Goal: Task Accomplishment & Management: Complete application form

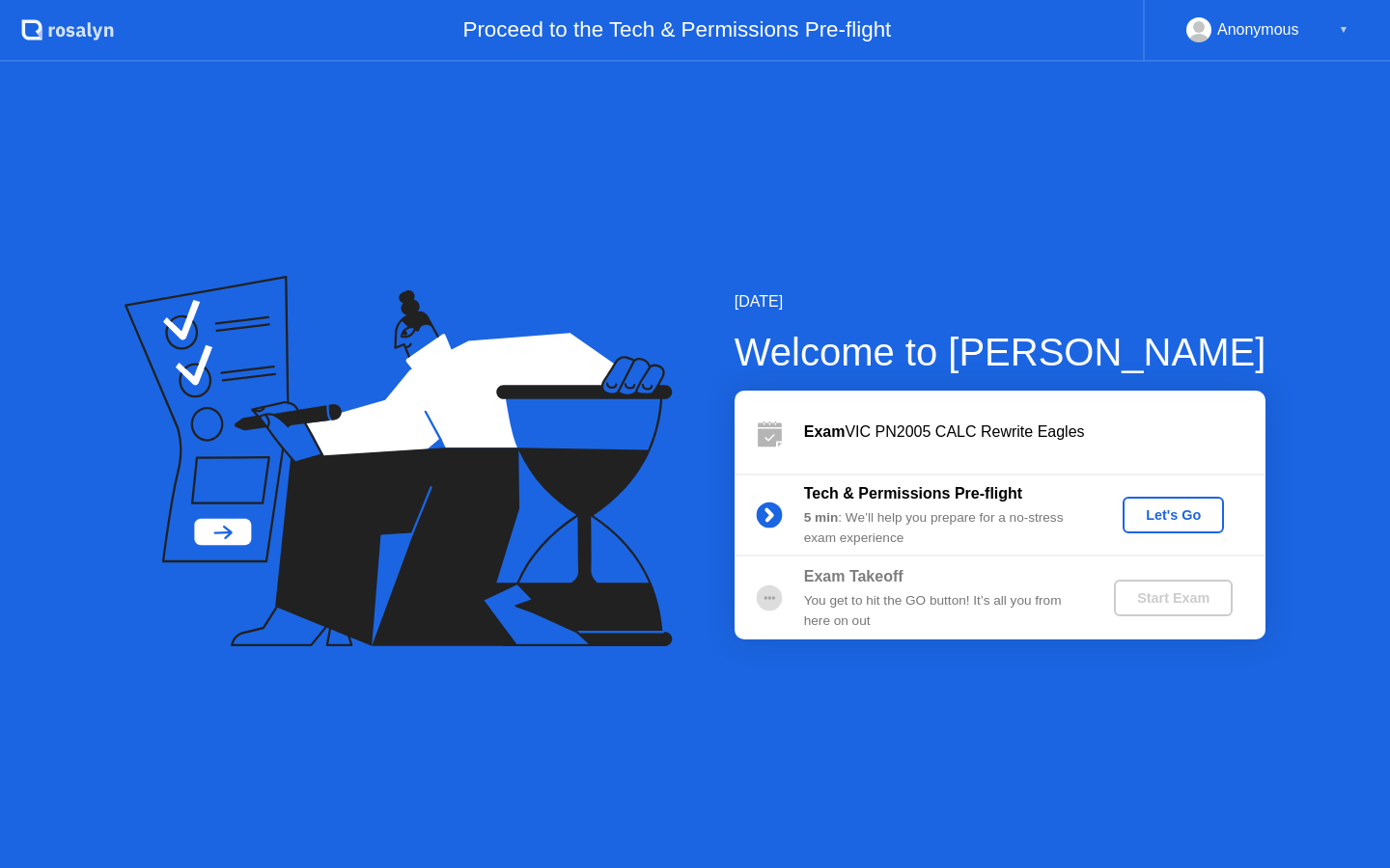
click at [1170, 525] on button "Let's Go" at bounding box center [1172, 514] width 101 height 37
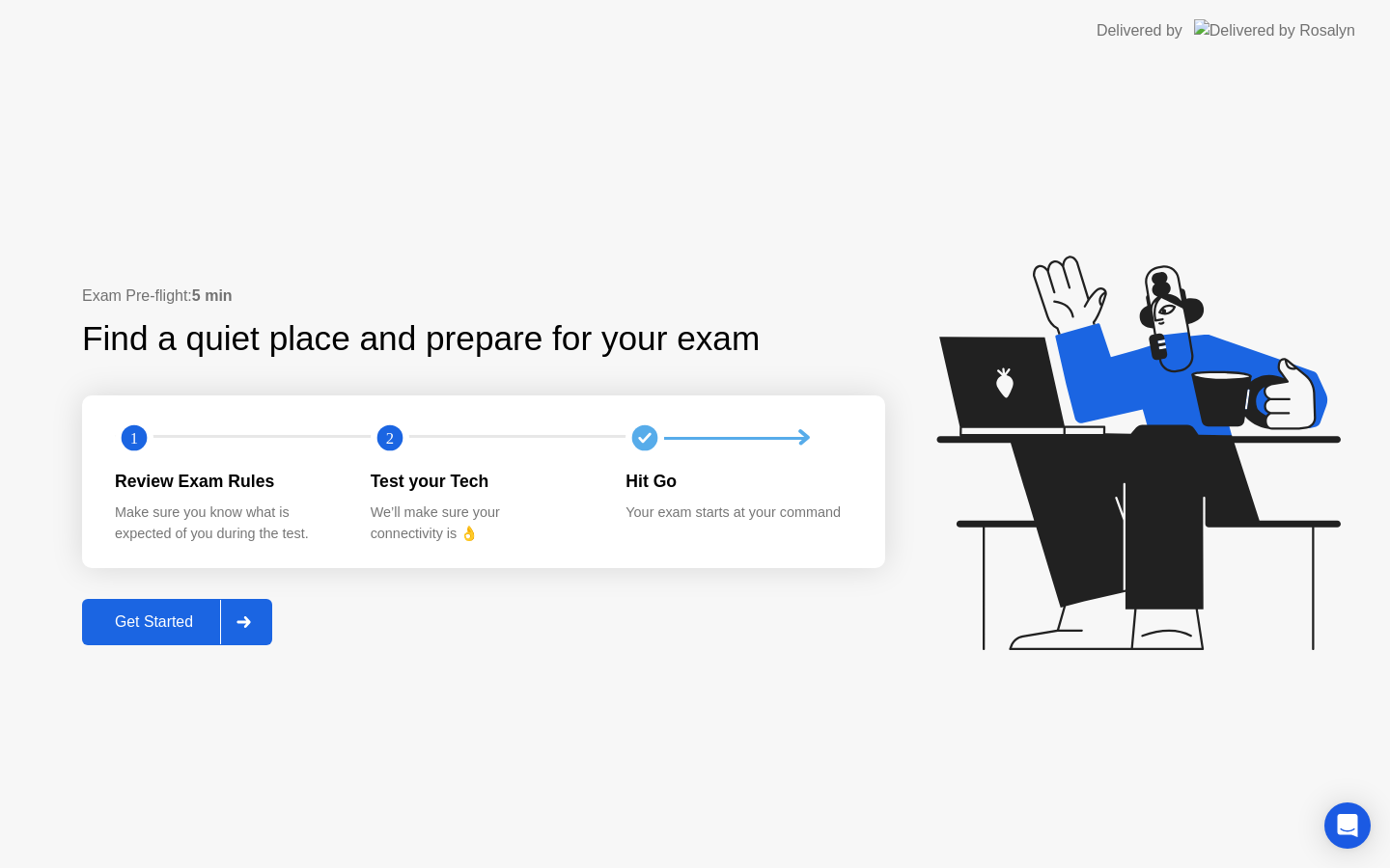
click at [233, 621] on div at bounding box center [243, 622] width 46 height 44
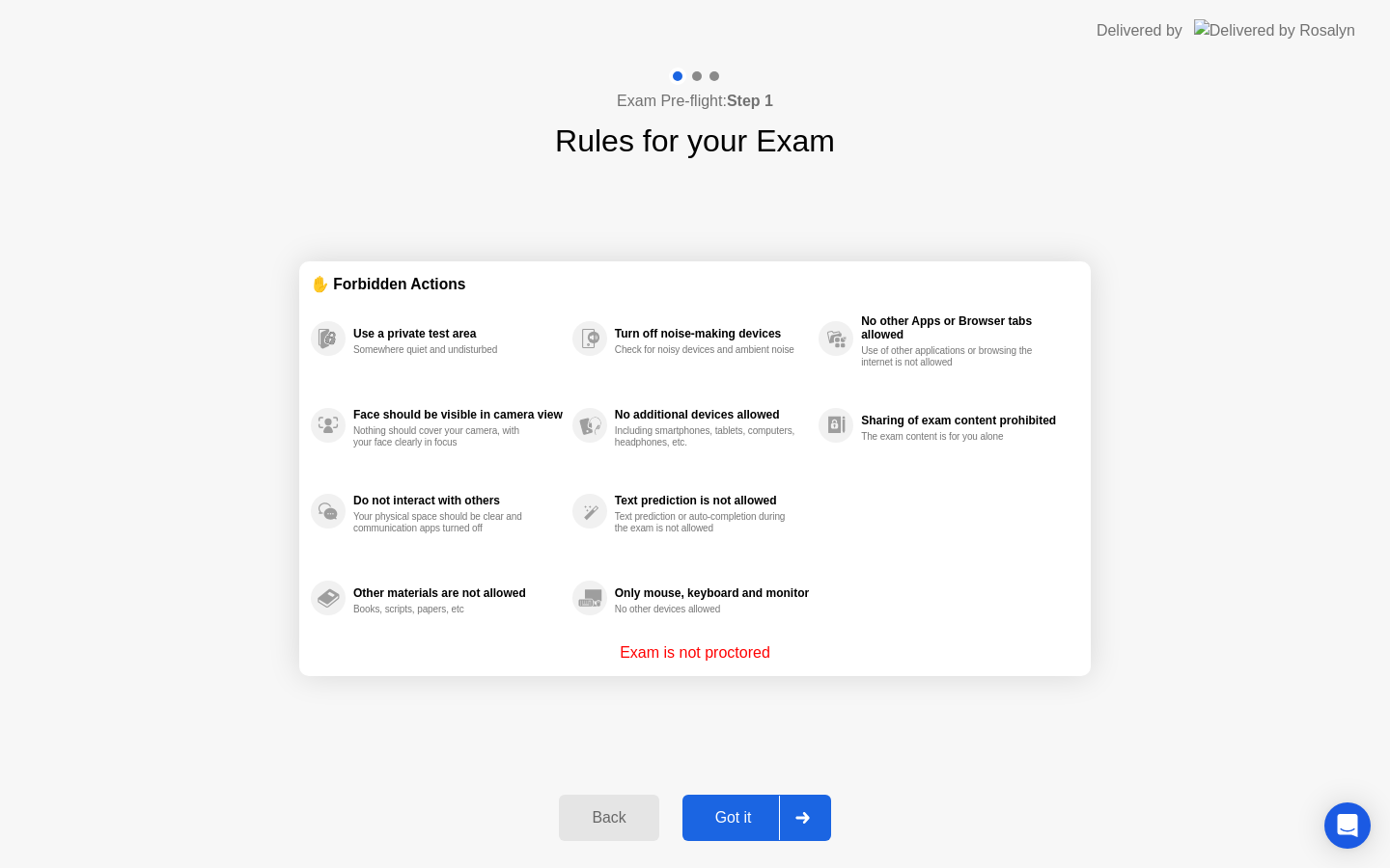
click at [779, 836] on div at bounding box center [801, 818] width 46 height 44
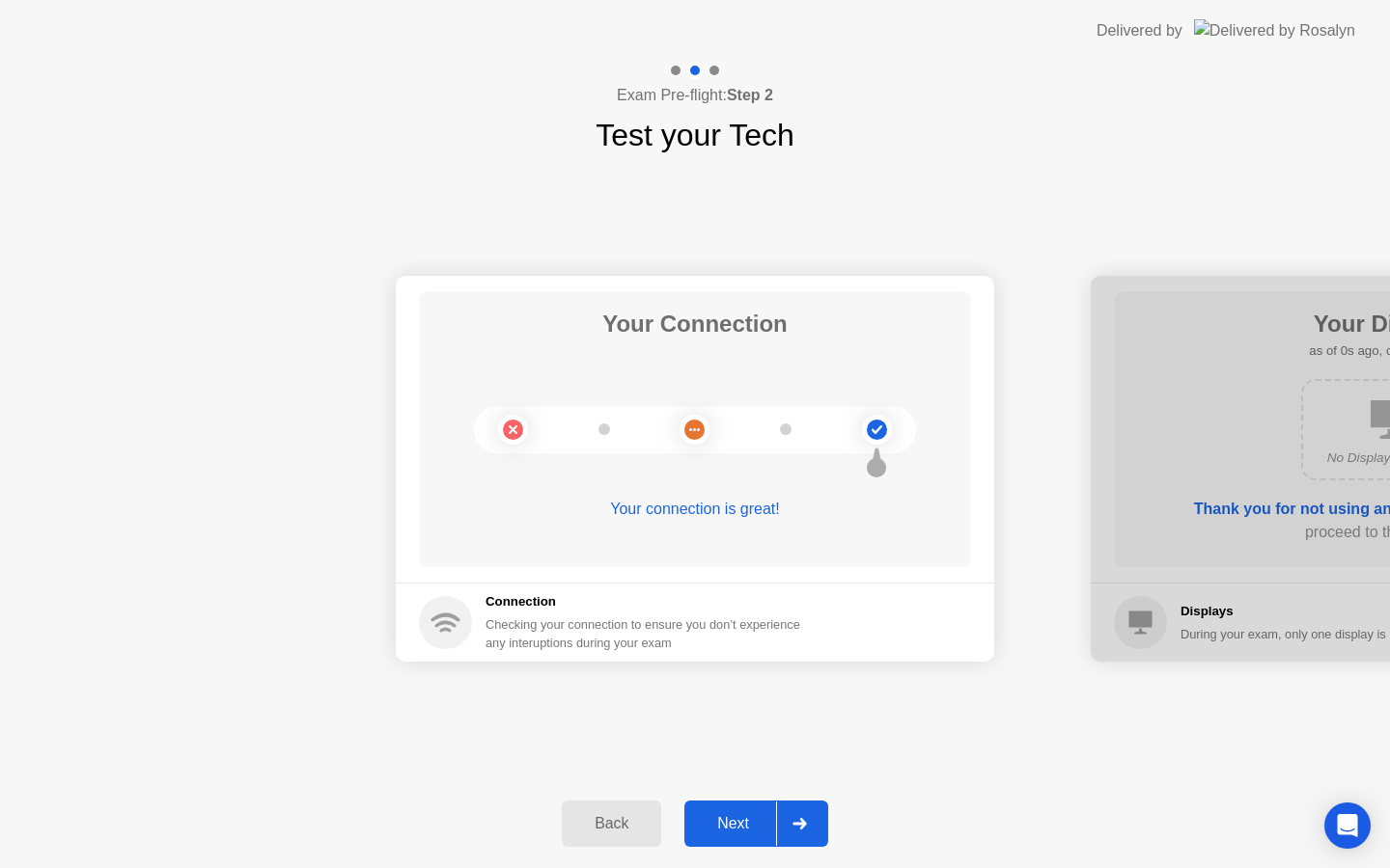
click at [786, 819] on div at bounding box center [798, 824] width 46 height 44
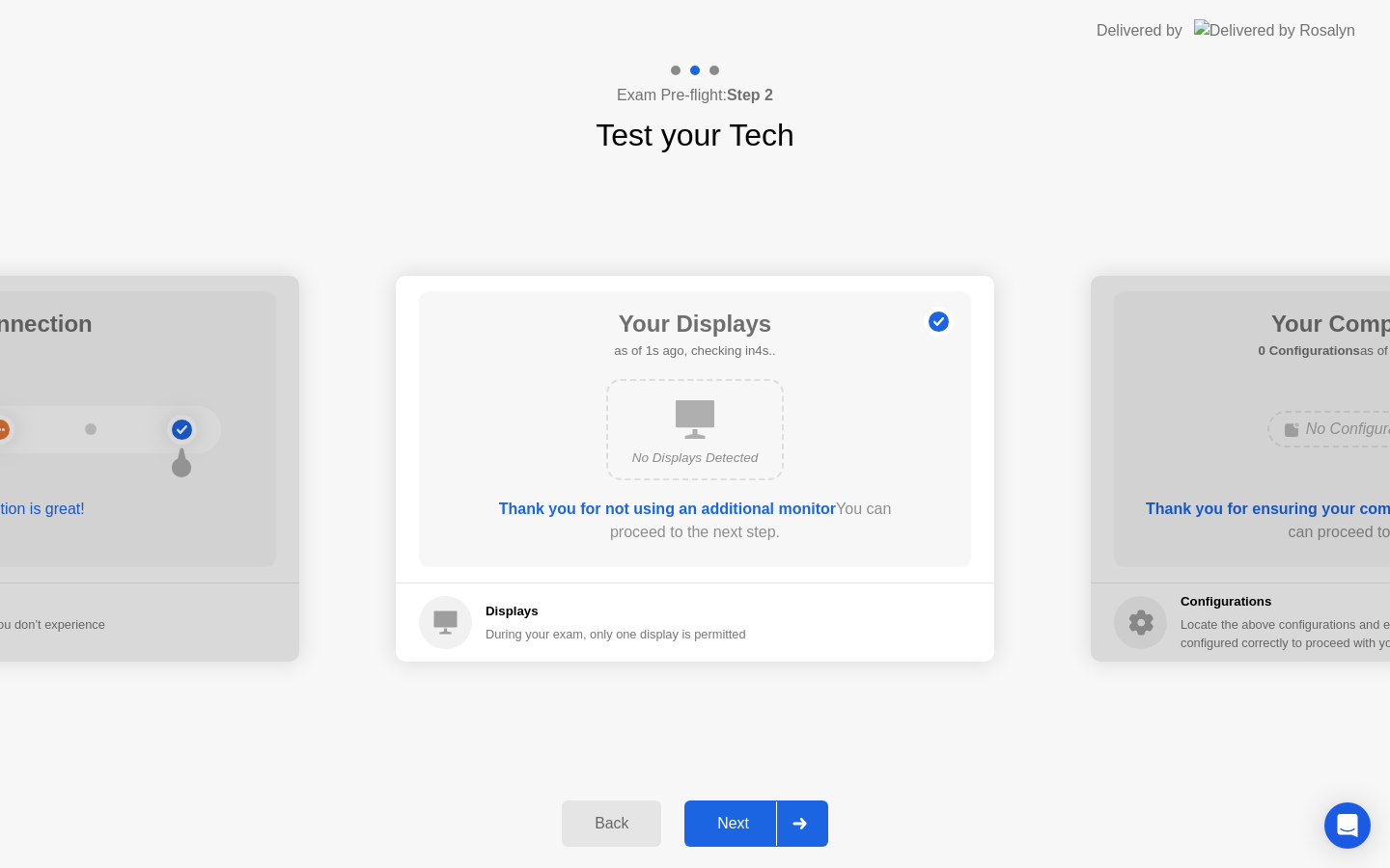
click at [786, 819] on div at bounding box center [798, 824] width 46 height 44
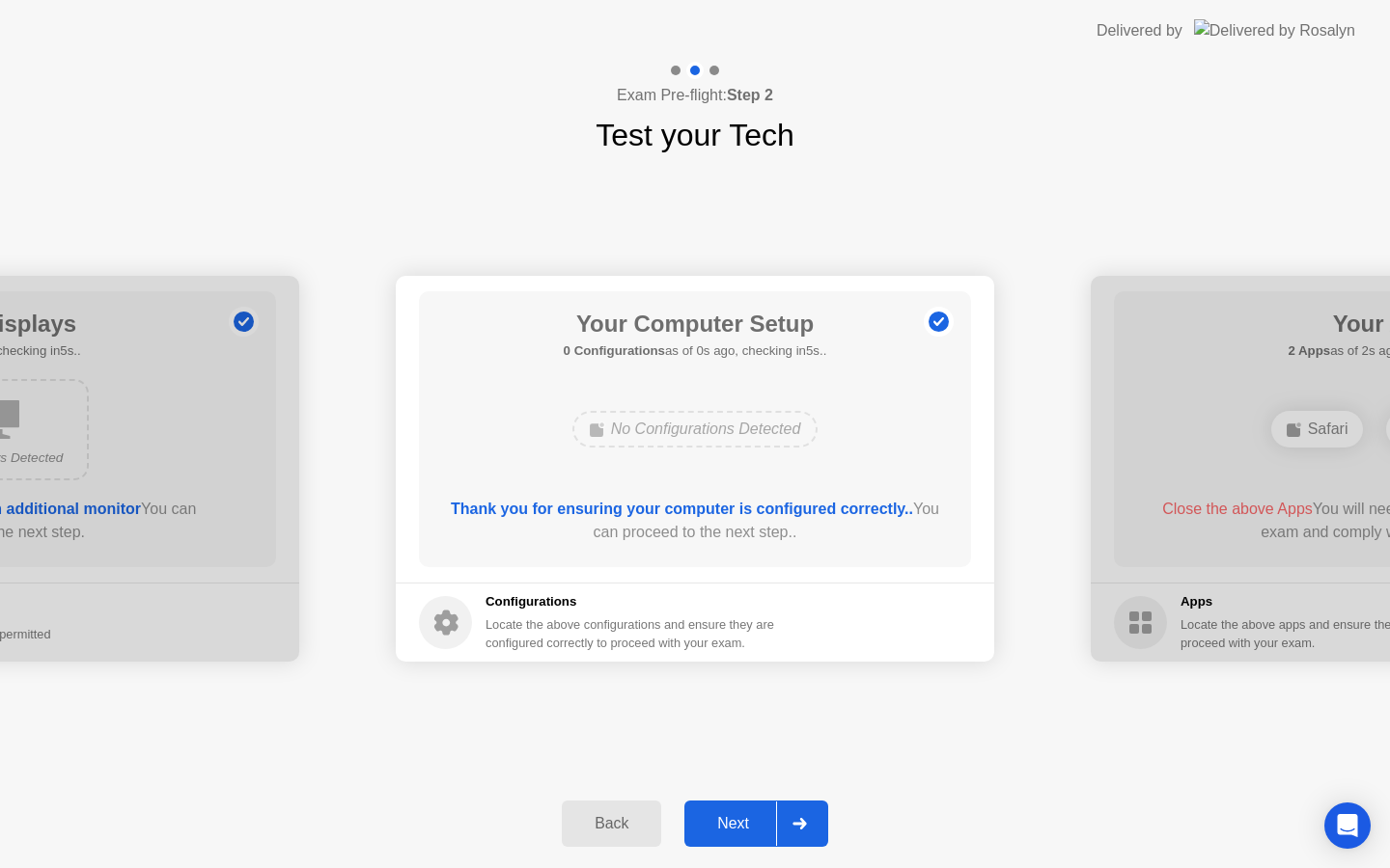
click at [786, 819] on div at bounding box center [798, 824] width 46 height 44
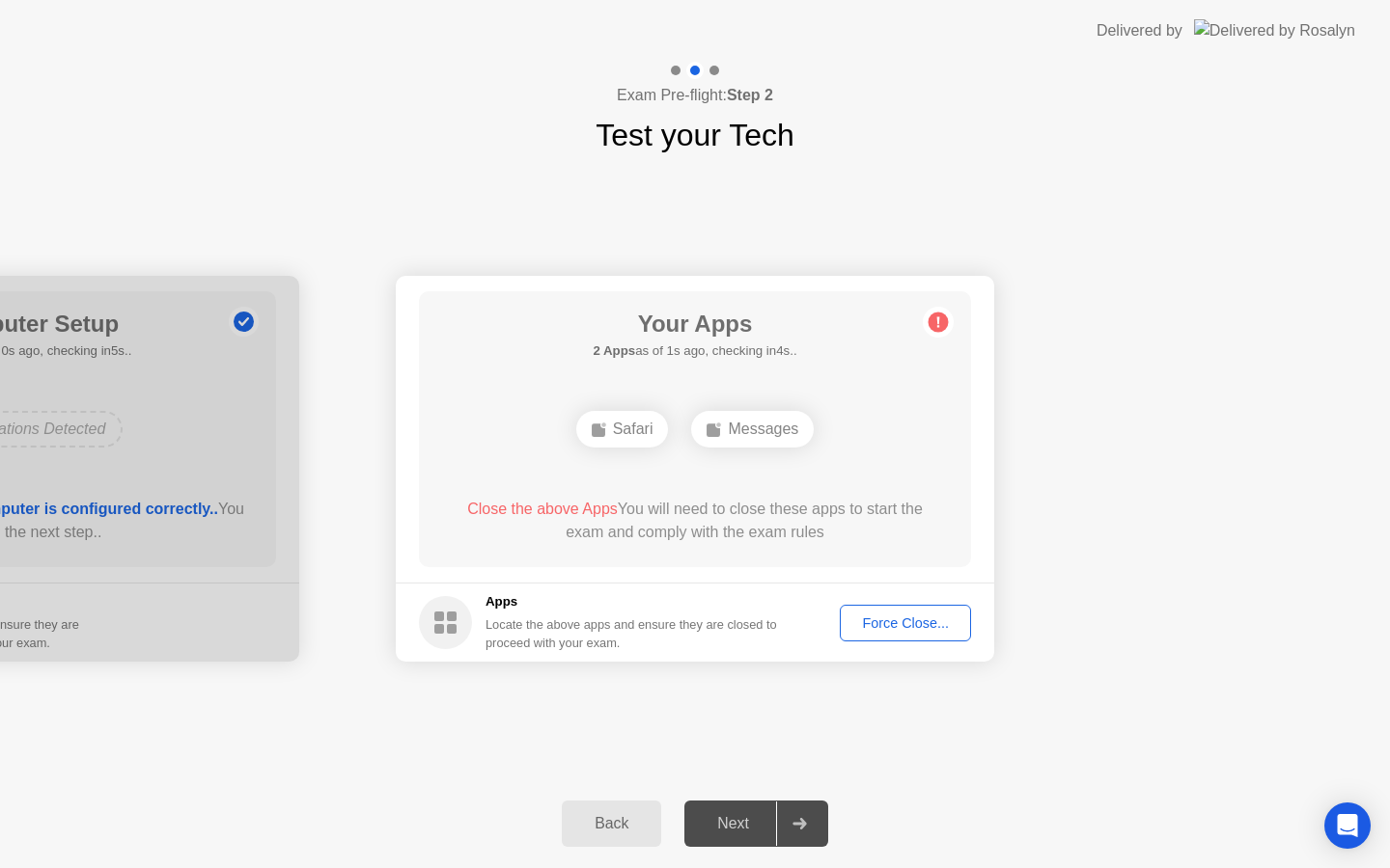
click at [874, 615] on div "Force Close..." at bounding box center [905, 622] width 118 height 15
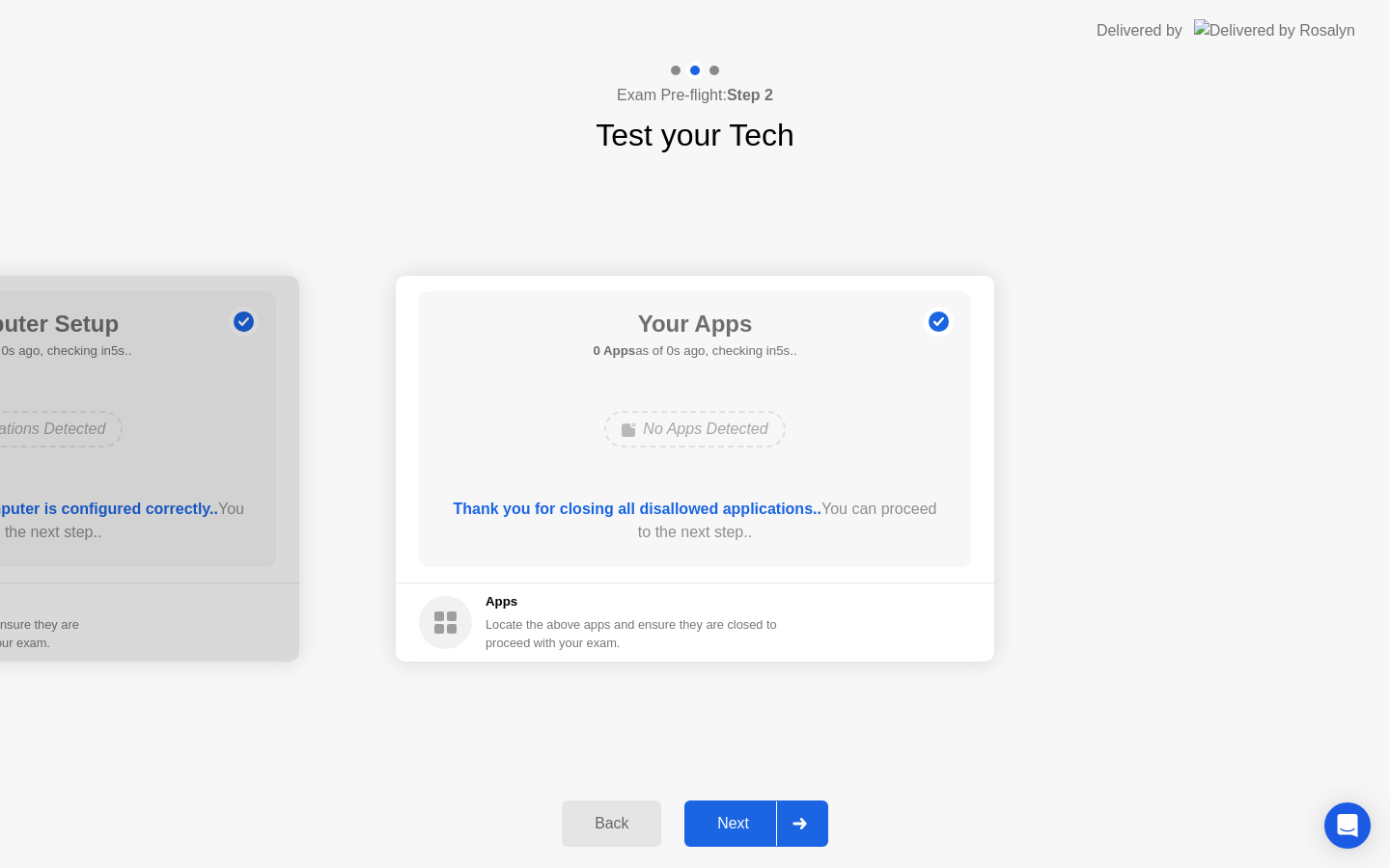
click at [773, 832] on div "Next" at bounding box center [732, 823] width 86 height 17
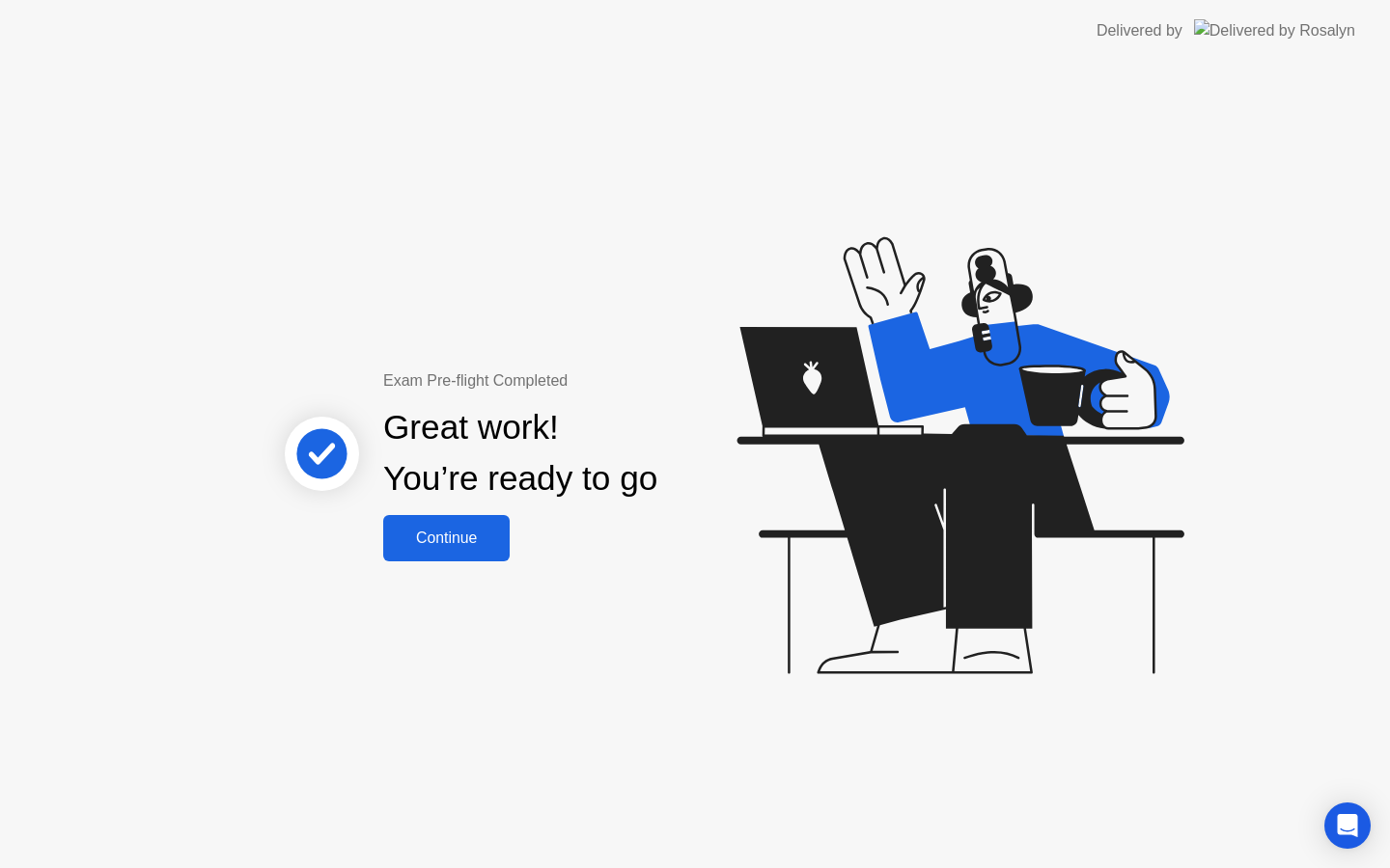
click at [474, 547] on div "Continue" at bounding box center [446, 537] width 115 height 17
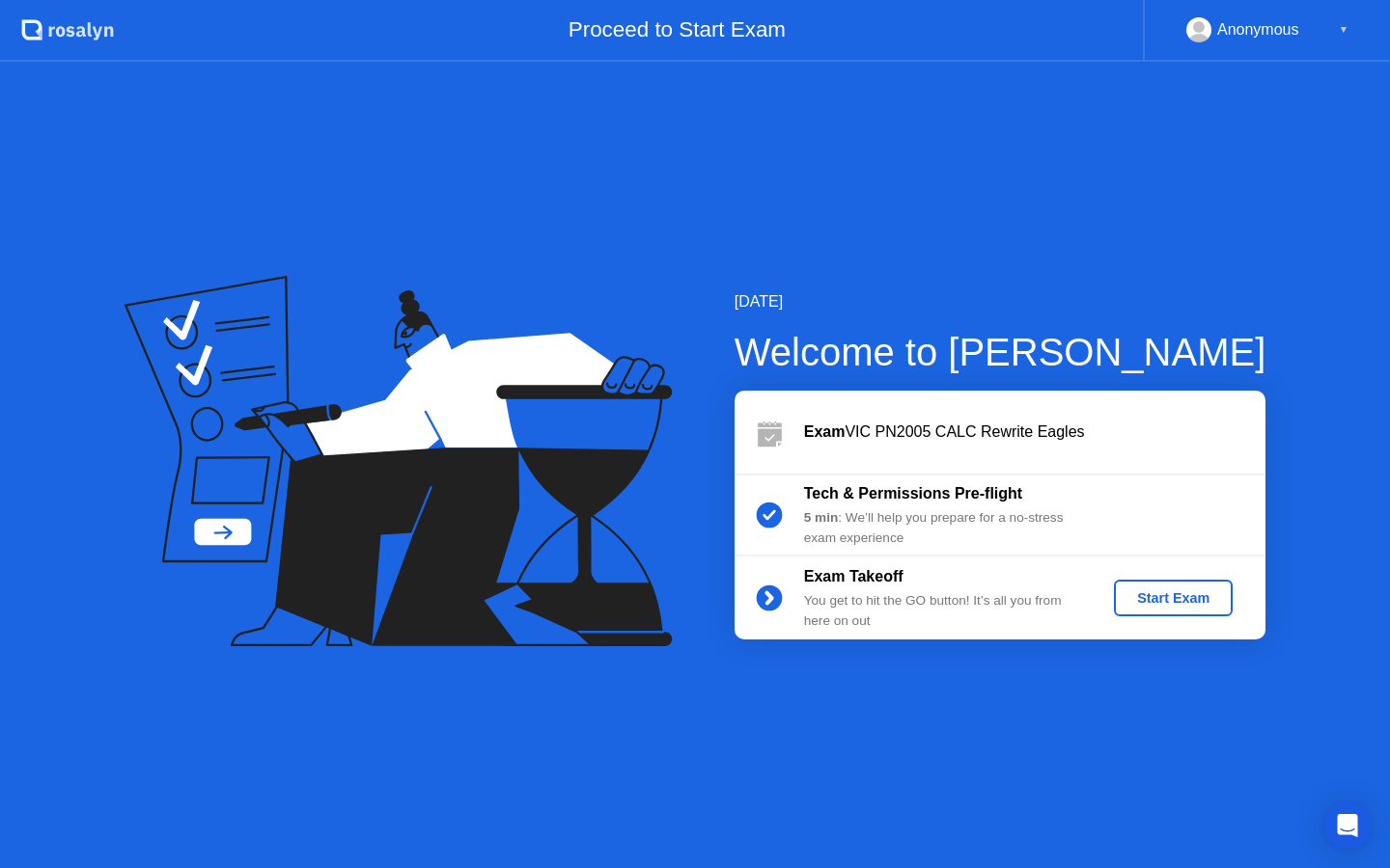
click at [1138, 605] on div "Start Exam" at bounding box center [1172, 597] width 103 height 15
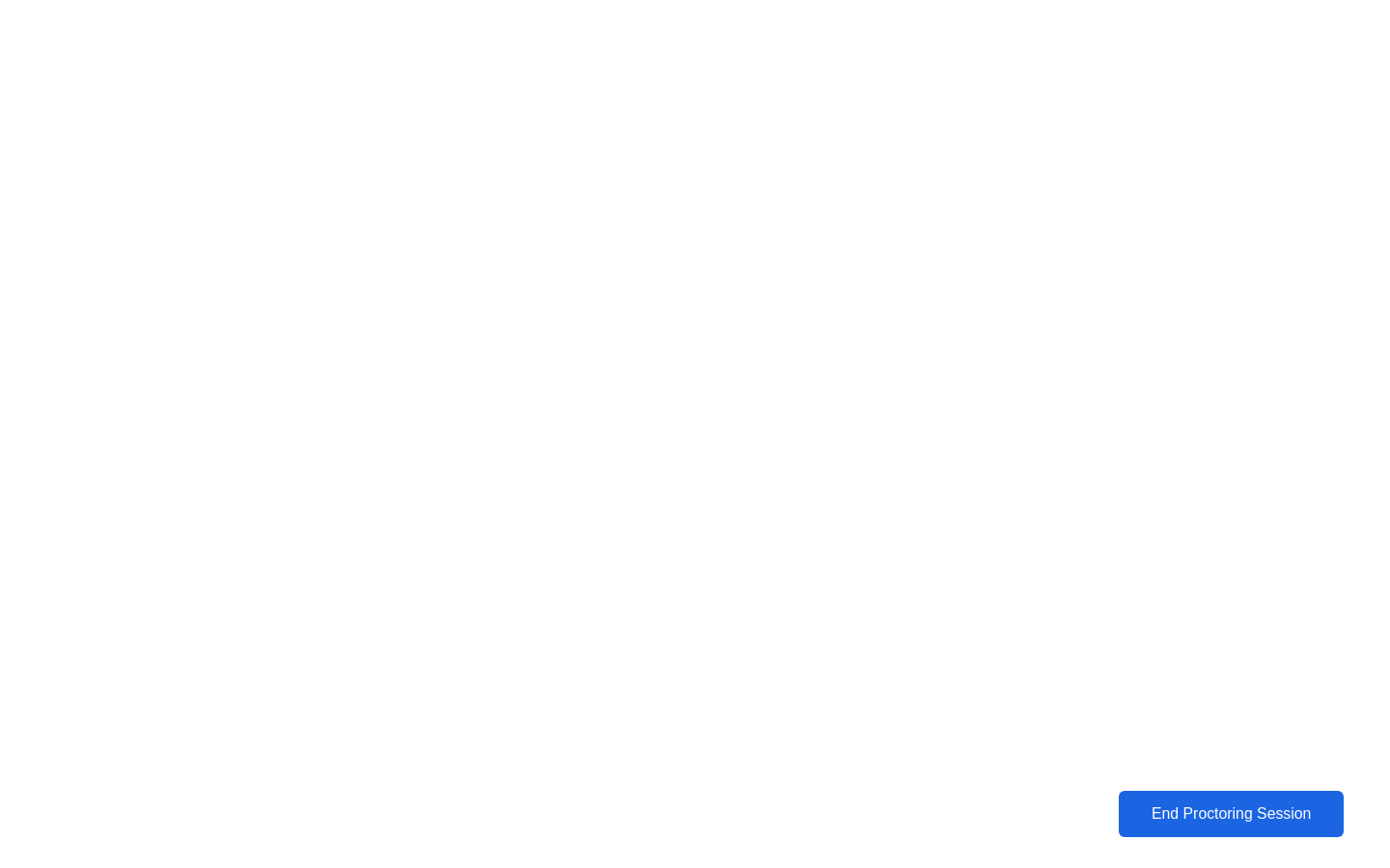
click at [1171, 812] on div "End Proctoring Session" at bounding box center [1230, 813] width 213 height 17
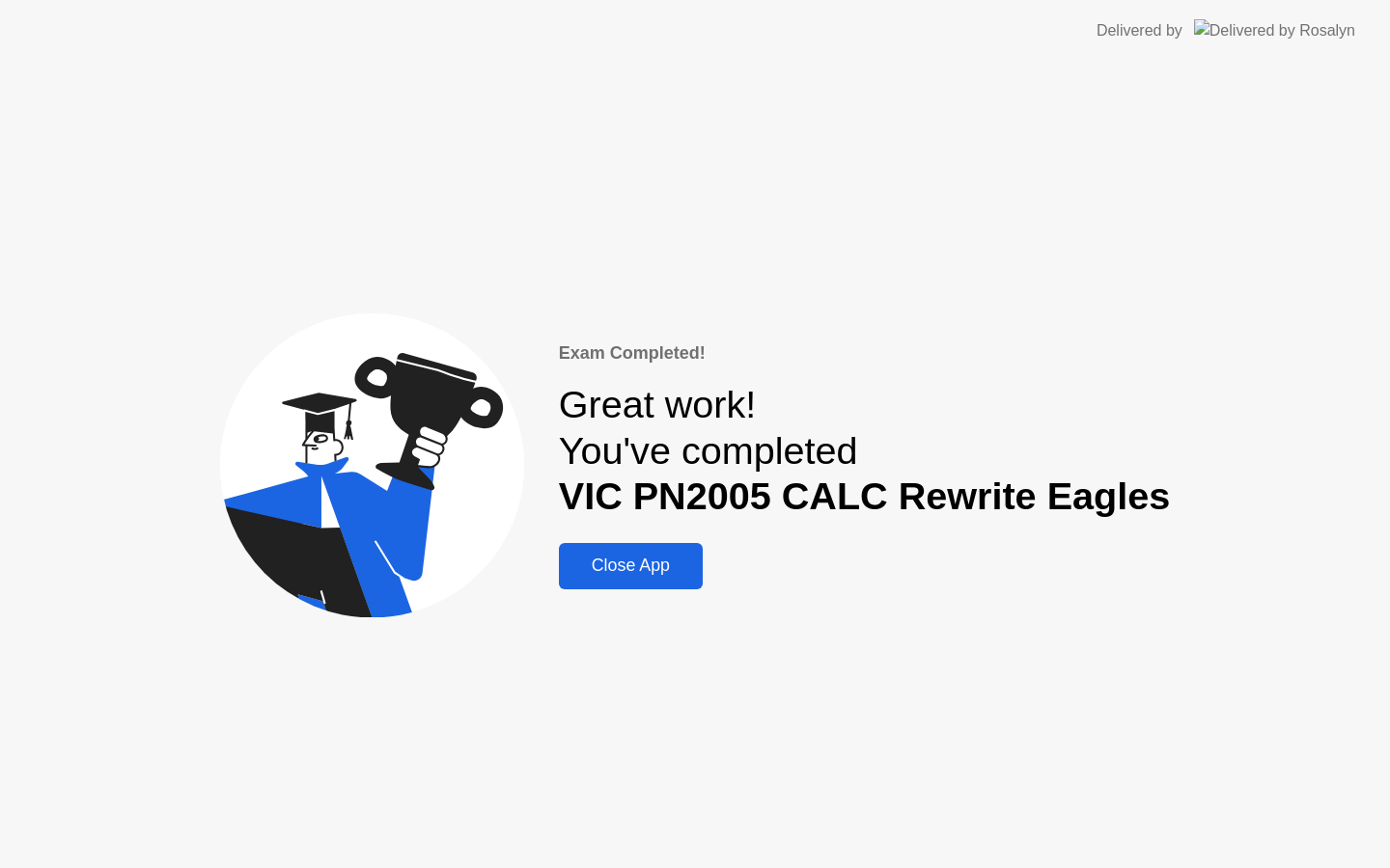
click at [627, 573] on div "Close App" at bounding box center [631, 565] width 132 height 20
